Goal: Information Seeking & Learning: Learn about a topic

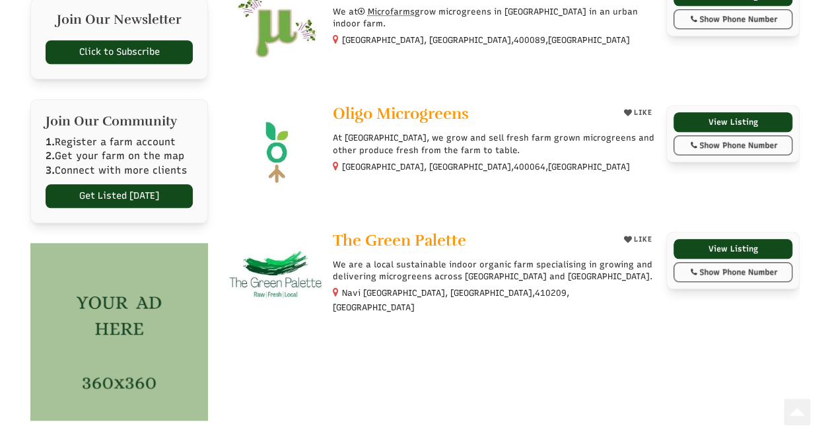
scroll to position [594, 0]
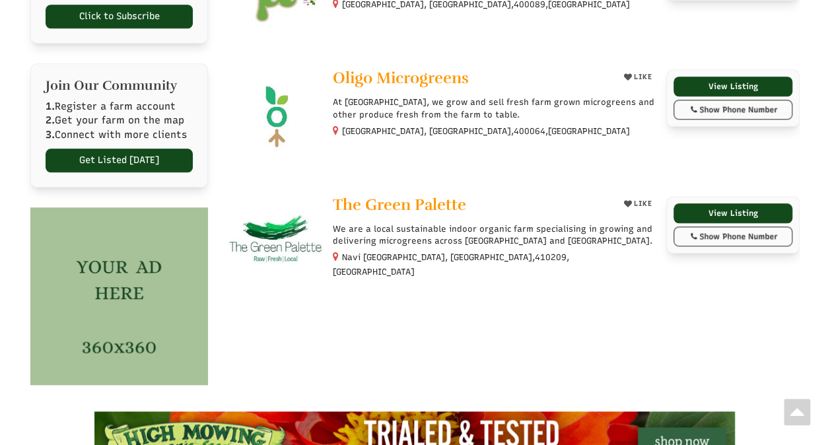
select select "Language Translate Widget"
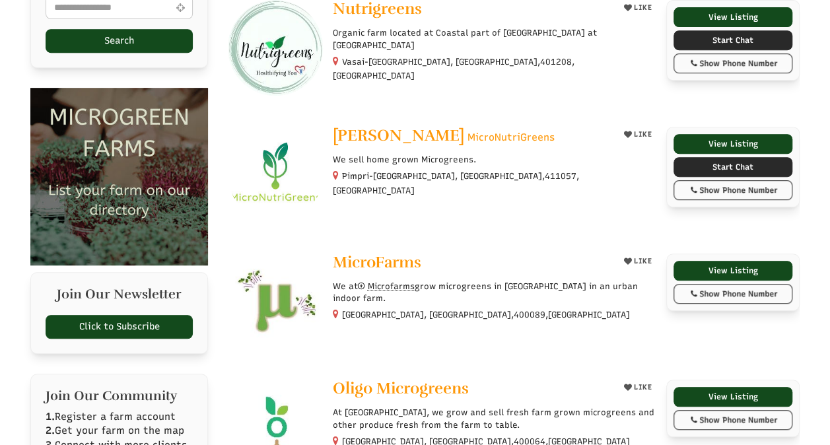
scroll to position [264, 0]
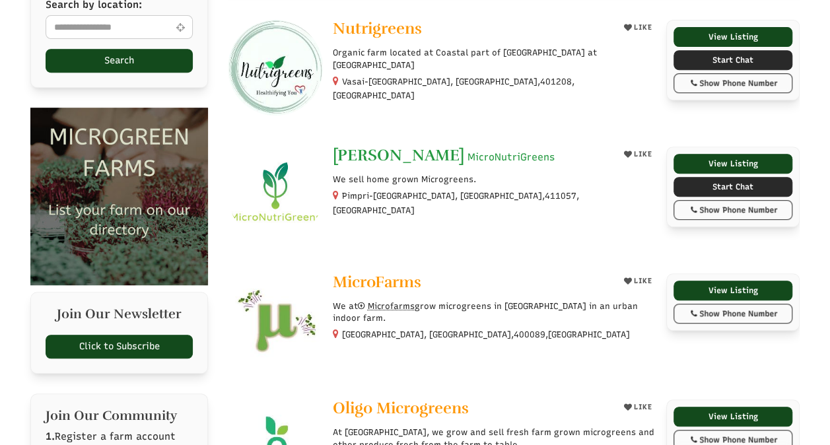
click at [468, 151] on span "MicroNutriGreens" at bounding box center [511, 158] width 87 height 14
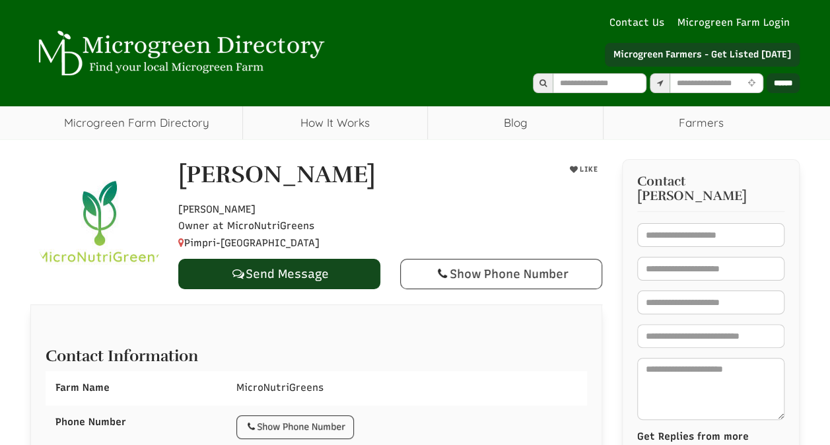
select select "Language Translate Widget"
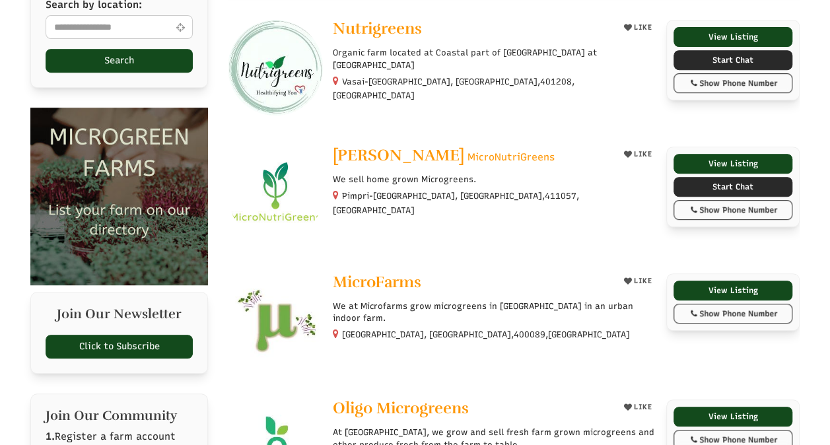
select select "Language Translate Widget"
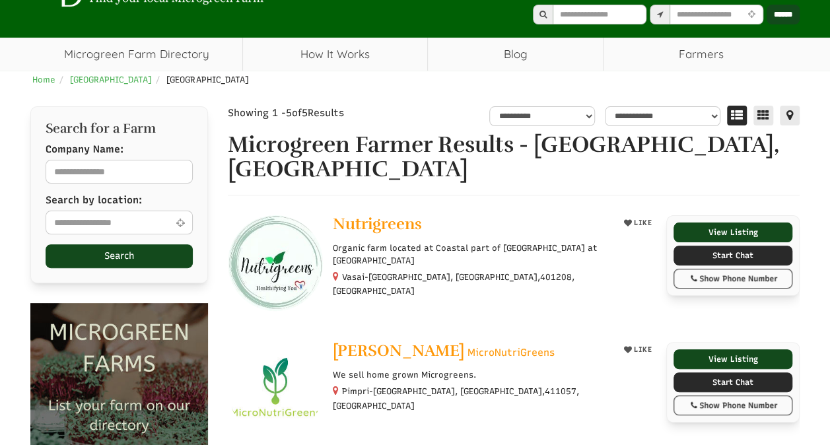
scroll to position [66, 0]
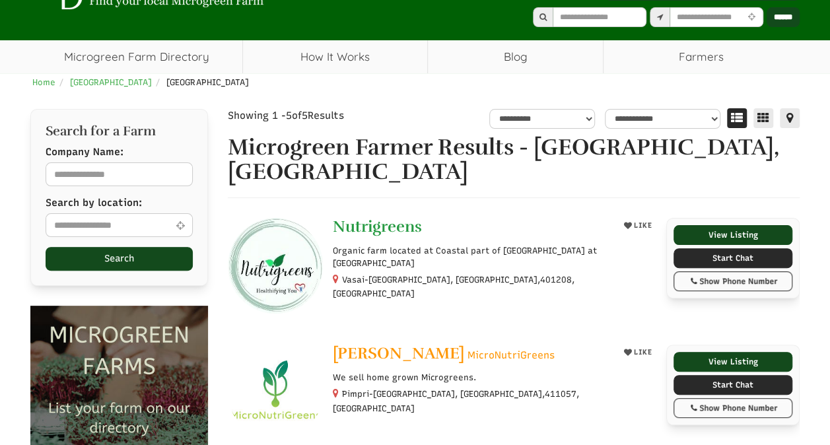
click at [370, 217] on span "Nutrigreens" at bounding box center [377, 227] width 89 height 20
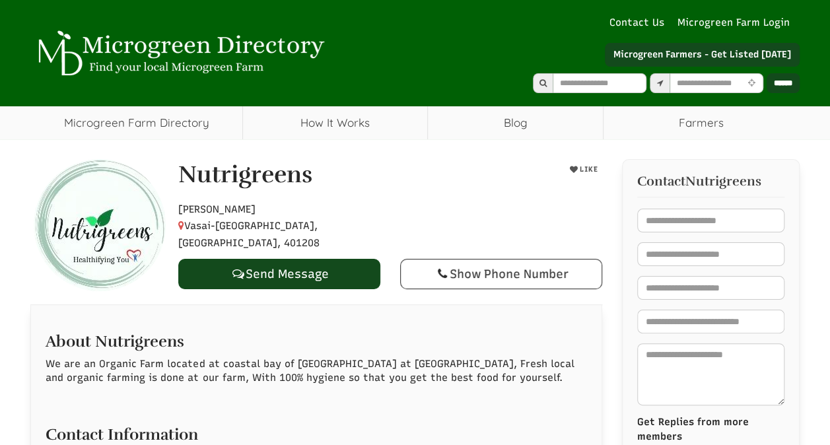
select select "Language Translate Widget"
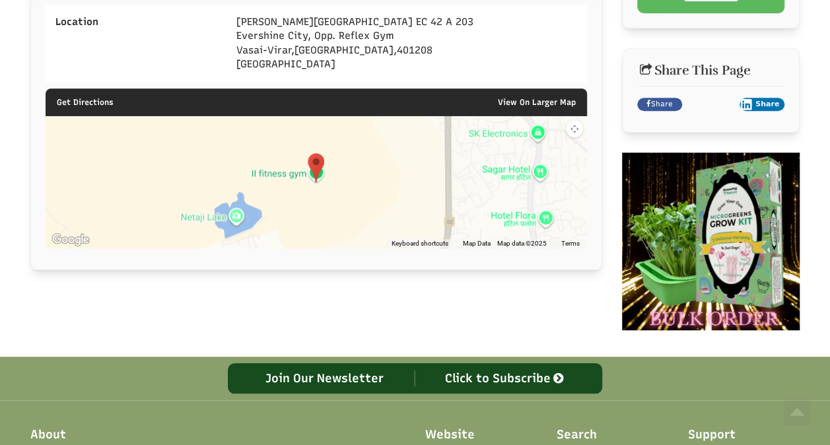
scroll to position [528, 0]
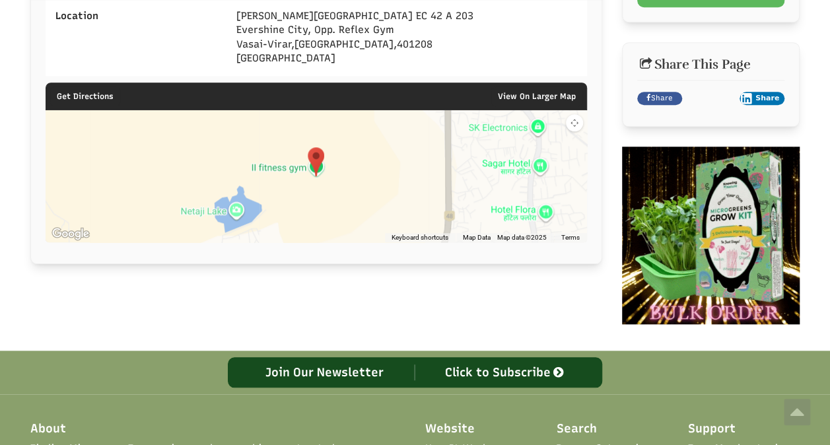
click at [732, 240] on img at bounding box center [711, 236] width 178 height 178
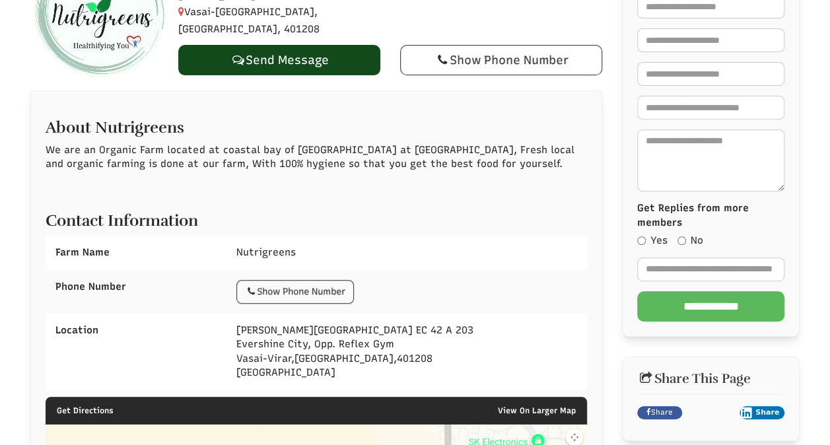
scroll to position [132, 0]
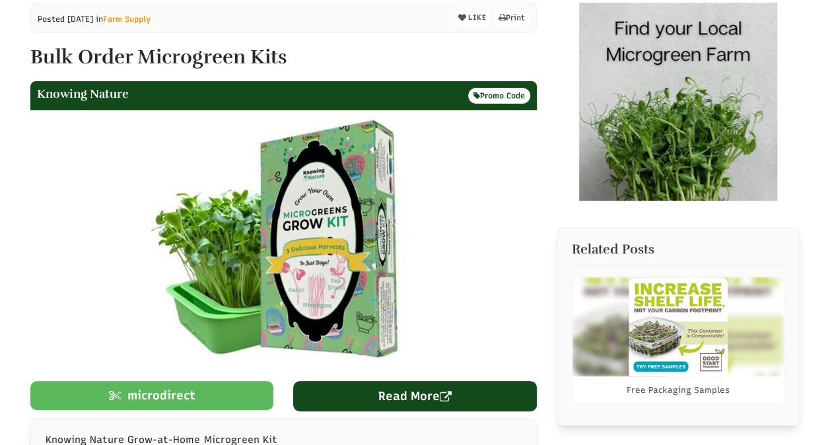
scroll to position [198, 0]
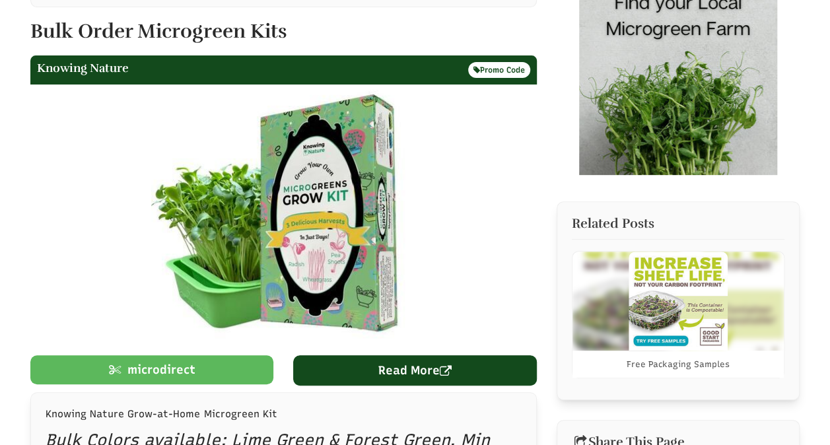
select select "Language Translate Widget"
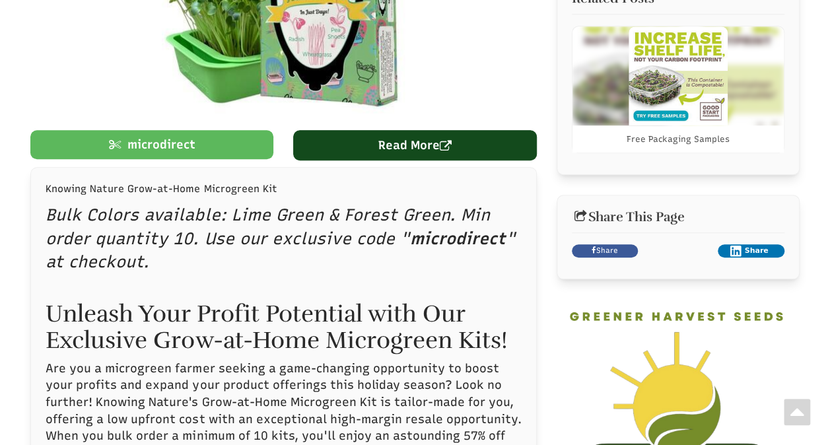
scroll to position [264, 0]
